Goal: Task Accomplishment & Management: Manage account settings

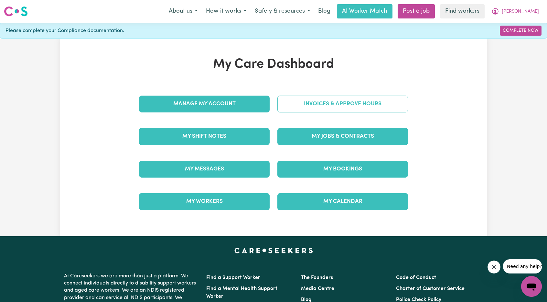
click at [322, 103] on link "Invoices & Approve Hours" at bounding box center [343, 103] width 131 height 17
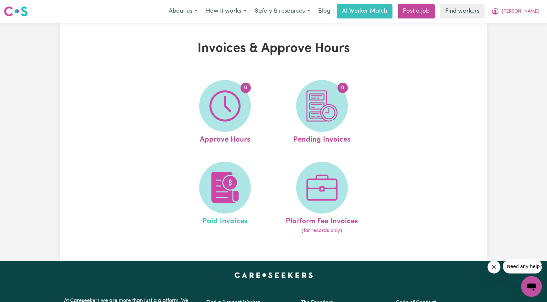
click at [249, 163] on link "Paid Invoices" at bounding box center [225, 197] width 93 height 73
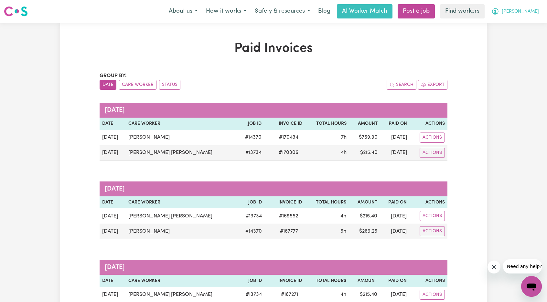
click at [520, 11] on button "[PERSON_NAME]" at bounding box center [516, 12] width 56 height 14
click at [502, 36] on link "Logout" at bounding box center [517, 37] width 51 height 12
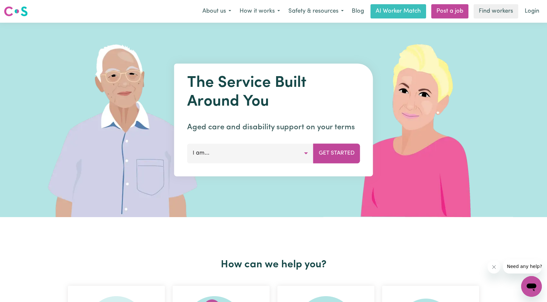
click at [518, 16] on link "Find workers" at bounding box center [496, 11] width 45 height 14
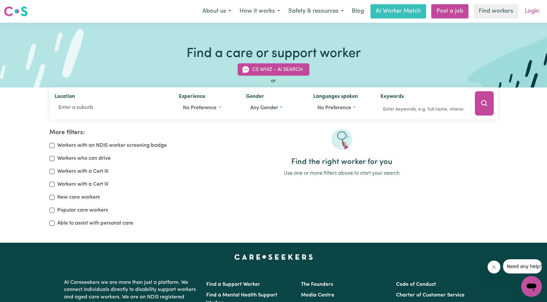
click at [531, 11] on link "Login" at bounding box center [532, 11] width 22 height 14
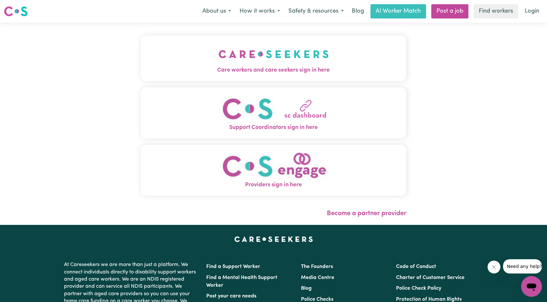
click at [287, 71] on span "Care workers and care seekers sign in here" at bounding box center [274, 70] width 266 height 8
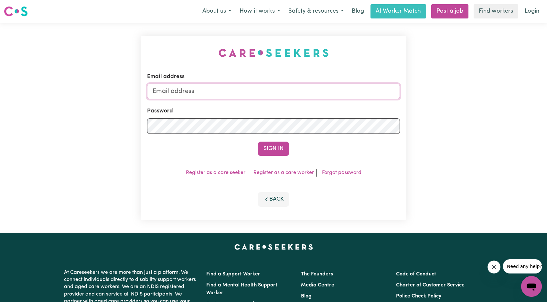
click at [244, 97] on input "Email address" at bounding box center [273, 91] width 253 height 16
drag, startPoint x: 187, startPoint y: 94, endPoint x: 319, endPoint y: 102, distance: 132.6
click at [319, 102] on form "Email address [EMAIL_ADDRESS][PERSON_NAME][DOMAIN_NAME] Password Sign In" at bounding box center [273, 113] width 253 height 83
type input "[EMAIL_ADDRESS][DOMAIN_NAME]"
click at [275, 136] on form "Email address [EMAIL_ADDRESS][DOMAIN_NAME] Password Sign In" at bounding box center [273, 113] width 253 height 83
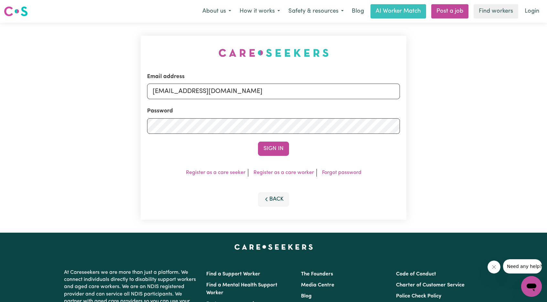
click at [273, 144] on button "Sign In" at bounding box center [273, 148] width 31 height 14
